Goal: Information Seeking & Learning: Understand process/instructions

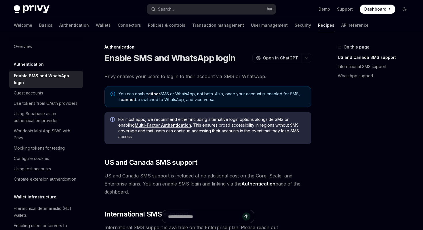
scroll to position [114, 0]
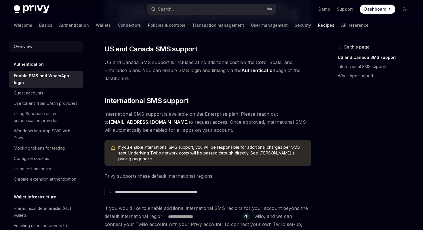
click at [35, 49] on div "Overview" at bounding box center [47, 46] width 66 height 7
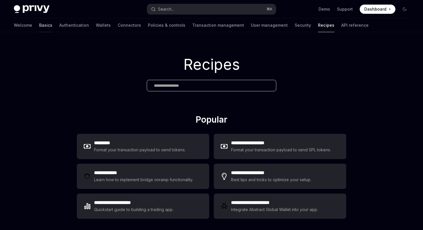
click at [39, 23] on link "Basics" at bounding box center [45, 25] width 13 height 14
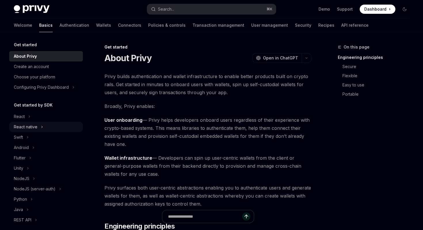
click at [41, 131] on div "React native" at bounding box center [46, 127] width 74 height 10
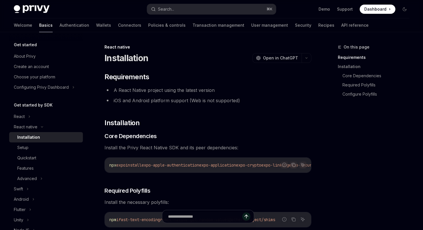
click at [45, 137] on div "Installation" at bounding box center [48, 137] width 62 height 7
click at [61, 152] on link "Setup" at bounding box center [46, 148] width 74 height 10
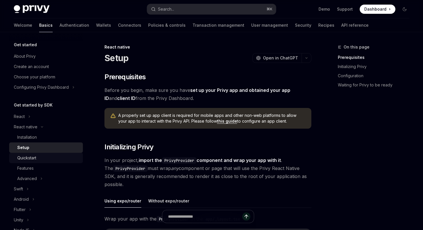
click at [41, 159] on div "Quickstart" at bounding box center [48, 158] width 62 height 7
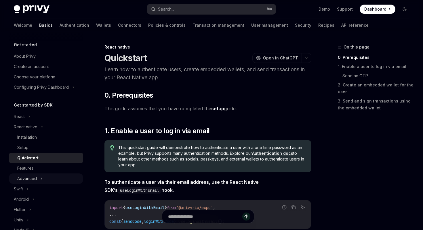
click at [44, 176] on div "Advanced" at bounding box center [46, 179] width 74 height 10
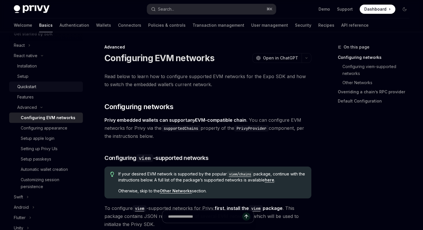
scroll to position [76, 0]
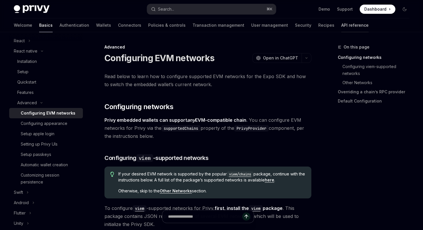
click at [341, 25] on link "API reference" at bounding box center [354, 25] width 27 height 14
type textarea "*"
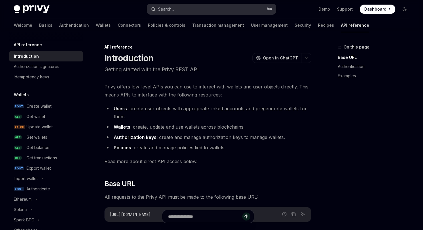
click at [233, 4] on button "Search... ⌘ K" at bounding box center [211, 9] width 129 height 10
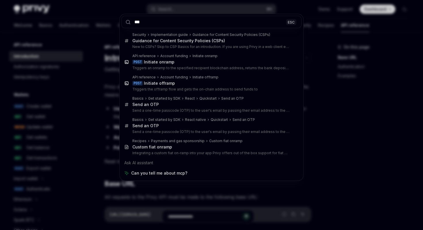
type input "***"
click at [360, 155] on div "*** ESC Security Implementation guide Guidance for Content Security Policies (C…" at bounding box center [211, 115] width 423 height 230
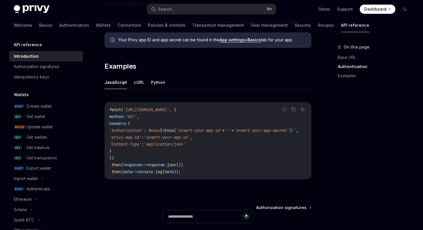
scroll to position [335, 0]
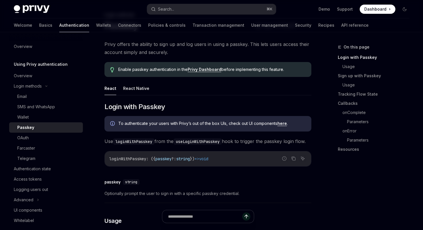
scroll to position [57, 0]
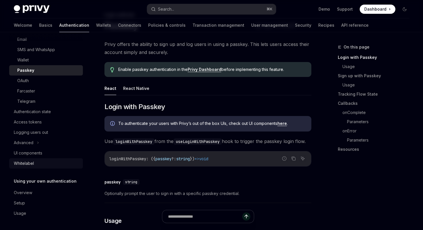
click at [38, 163] on div "Whitelabel" at bounding box center [47, 163] width 66 height 7
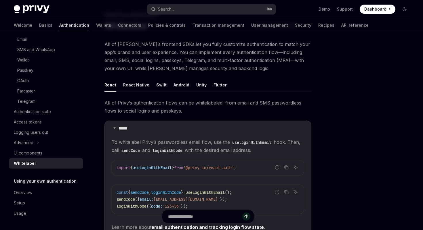
click at [148, 85] on ul "React React Native Swift Android Unity Flutter" at bounding box center [207, 85] width 207 height 14
click at [143, 85] on button "React Native" at bounding box center [136, 85] width 26 height 14
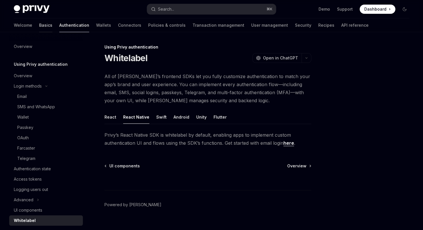
click at [39, 26] on link "Basics" at bounding box center [45, 25] width 13 height 14
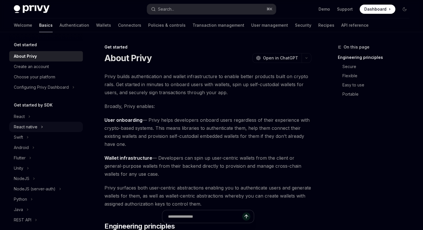
click at [39, 129] on div "React native" at bounding box center [46, 127] width 74 height 10
type textarea "*"
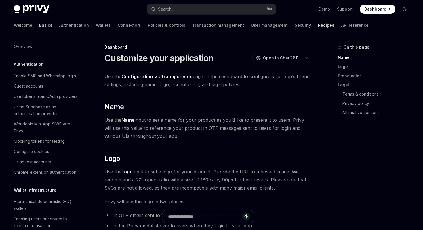
click at [39, 25] on link "Basics" at bounding box center [45, 25] width 13 height 14
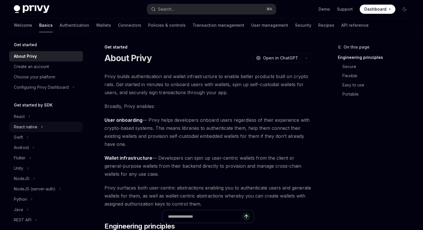
click at [44, 127] on div "React native" at bounding box center [46, 127] width 74 height 10
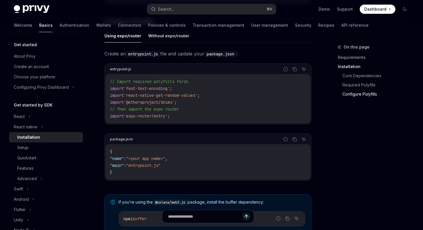
scroll to position [277, 0]
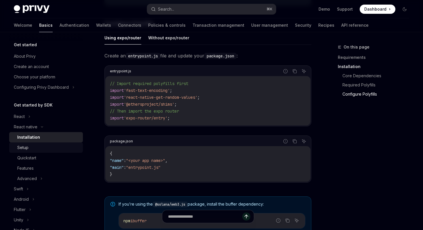
click at [47, 151] on div "Setup" at bounding box center [48, 147] width 62 height 7
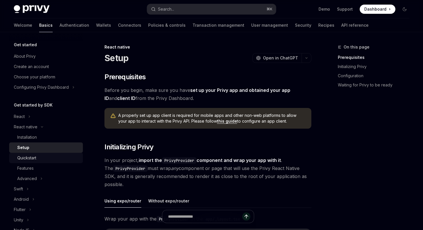
click at [36, 158] on div "Quickstart" at bounding box center [26, 158] width 19 height 7
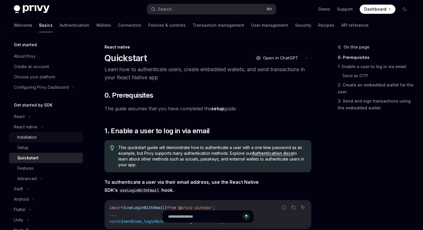
click at [39, 137] on div "Installation" at bounding box center [48, 137] width 62 height 7
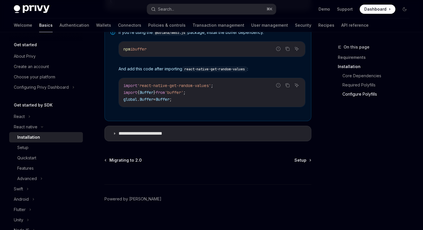
scroll to position [455, 0]
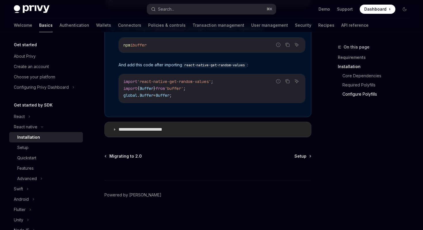
click at [155, 128] on p "**********" at bounding box center [147, 130] width 56 height 6
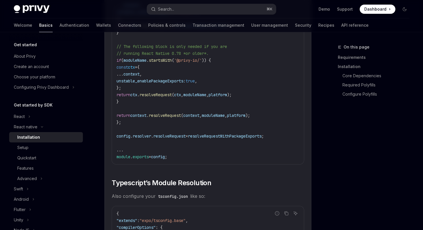
scroll to position [1071, 0]
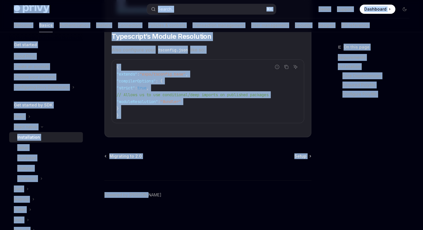
drag, startPoint x: 299, startPoint y: 145, endPoint x: 119, endPoint y: 6, distance: 226.9
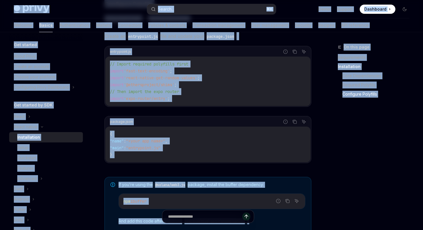
scroll to position [0, 0]
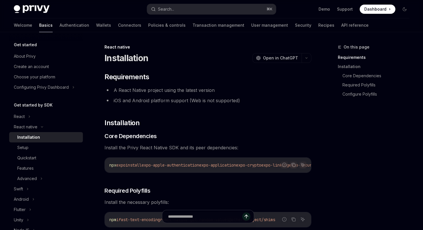
click at [194, 89] on li "A React Native project using the latest version" at bounding box center [207, 90] width 207 height 8
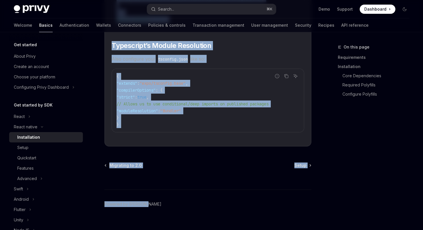
scroll to position [1071, 0]
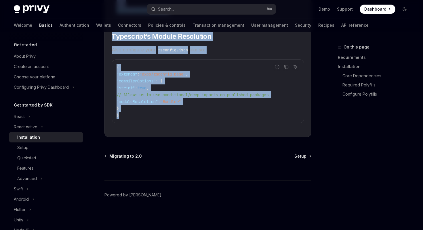
drag, startPoint x: 105, startPoint y: 75, endPoint x: 308, endPoint y: 136, distance: 212.2
copy div "Requirements A React Native project using the latest version iOS and Android pl…"
click at [40, 142] on link "Installation" at bounding box center [46, 137] width 74 height 10
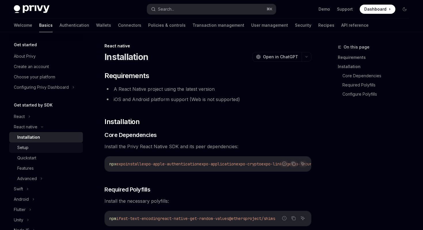
click at [39, 148] on div "Setup" at bounding box center [48, 147] width 62 height 7
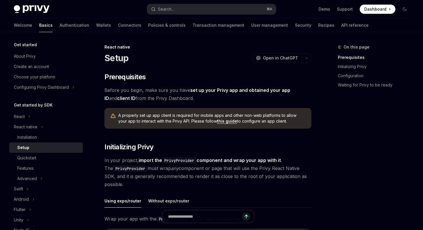
drag, startPoint x: 103, startPoint y: 75, endPoint x: 174, endPoint y: 104, distance: 76.9
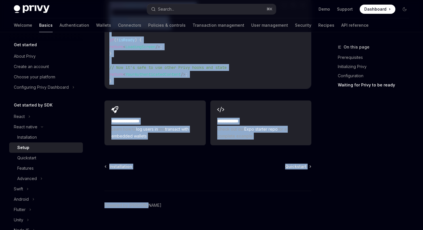
scroll to position [565, 0]
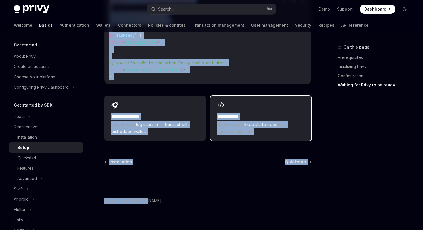
drag, startPoint x: 105, startPoint y: 58, endPoint x: 261, endPoint y: 135, distance: 173.6
copy div "Setup OpenAI Open in ChatGPT OpenAI Open in ChatGPT ​ Prerequisites Before you …"
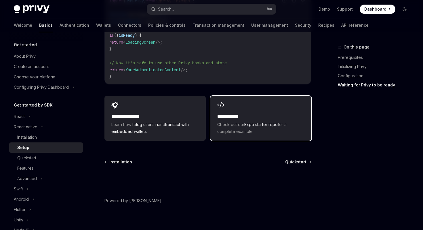
click at [267, 104] on div "**********" at bounding box center [260, 118] width 101 height 45
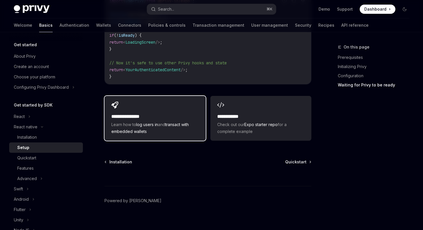
click at [163, 113] on h2 "**********" at bounding box center [154, 116] width 87 height 7
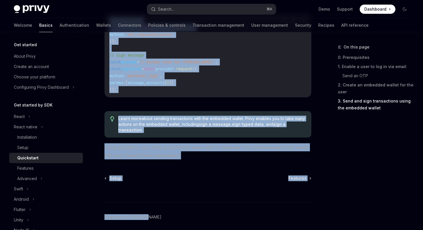
scroll to position [901, 0]
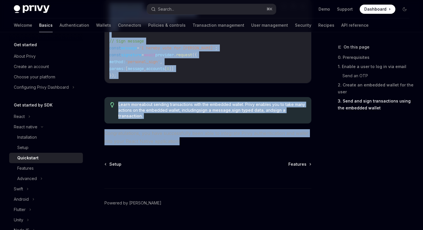
drag, startPoint x: 102, startPoint y: 44, endPoint x: 229, endPoint y: 133, distance: 154.8
copy div "React native Quickstart OpenAI Open in ChatGPT Learn how to authenticate users,…"
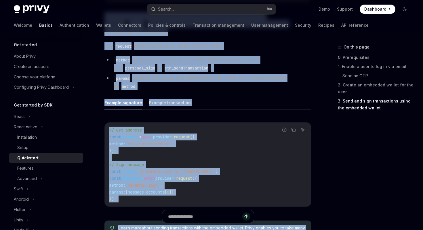
scroll to position [775, 0]
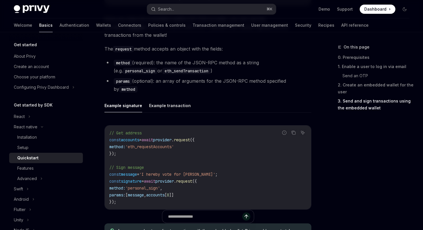
click at [218, 105] on div "Example signature Example transaction Report incorrect code Copy Ask AI // Get …" at bounding box center [207, 159] width 207 height 120
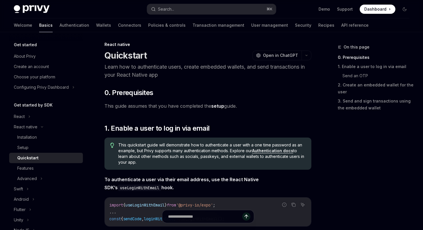
scroll to position [0, 0]
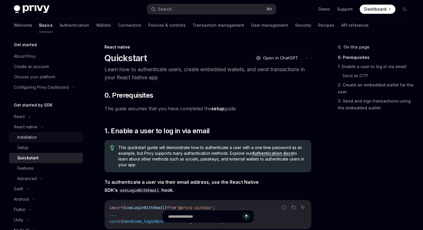
click at [39, 138] on div "Installation" at bounding box center [48, 137] width 62 height 7
type textarea "*"
click at [189, 1] on div "Privy Docs home page Search... ⌘ K Demo Support Dashboard Dashboard Search..." at bounding box center [211, 9] width 395 height 18
click at [176, 7] on button "Search... ⌘ K" at bounding box center [211, 9] width 129 height 10
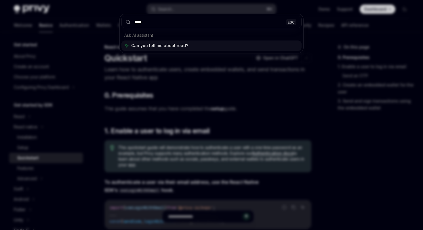
type input "*****"
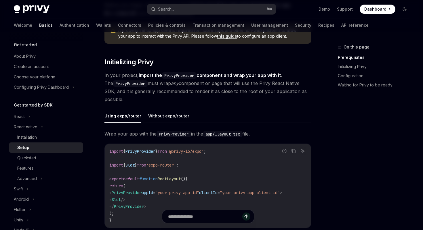
scroll to position [86, 0]
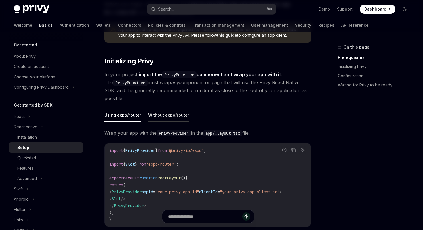
click at [180, 115] on button "Without expo/router" at bounding box center [168, 115] width 41 height 14
click at [135, 114] on button "Using expo/router" at bounding box center [122, 115] width 37 height 14
click at [171, 112] on button "Without expo/router" at bounding box center [168, 115] width 41 height 14
click at [131, 116] on button "Using expo/router" at bounding box center [122, 115] width 37 height 14
type textarea "*"
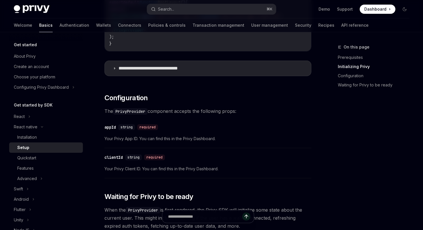
scroll to position [270, 0]
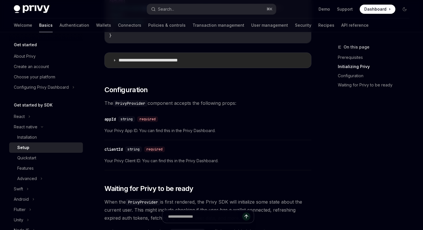
click at [167, 59] on summary "**********" at bounding box center [208, 60] width 206 height 15
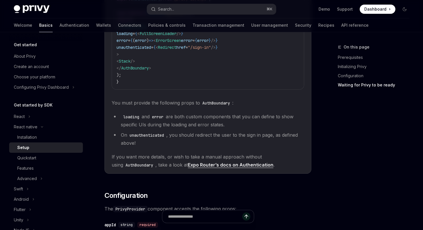
scroll to position [526, 0]
